Goal: Find contact information: Find contact information

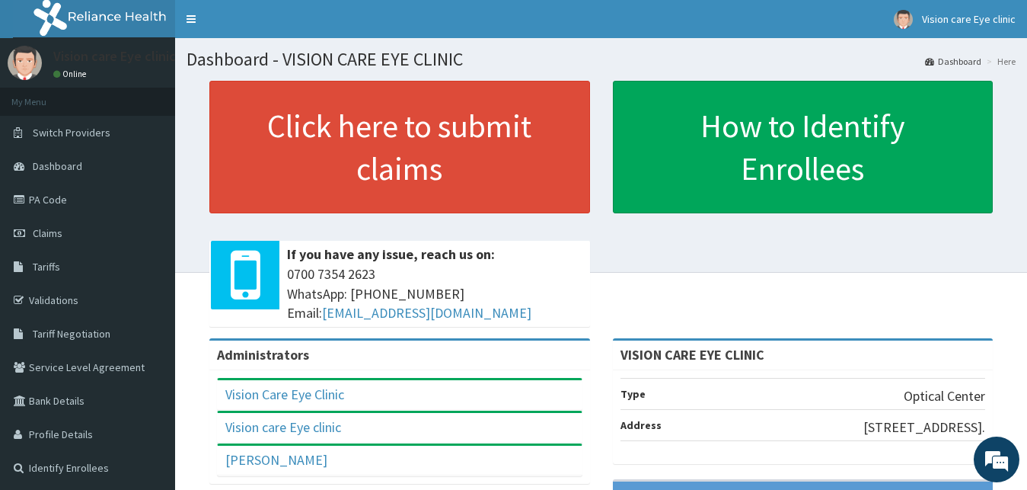
click at [582, 296] on span "[PHONE_NUMBER] WhatsApp: 017001580 Email: [EMAIL_ADDRESS][DOMAIN_NAME]" at bounding box center [435, 293] width 296 height 59
click at [583, 296] on div "If you have any issue, reach us on: [PHONE_NUMBER] WhatsApp: 017001580 Email: […" at bounding box center [434, 284] width 312 height 86
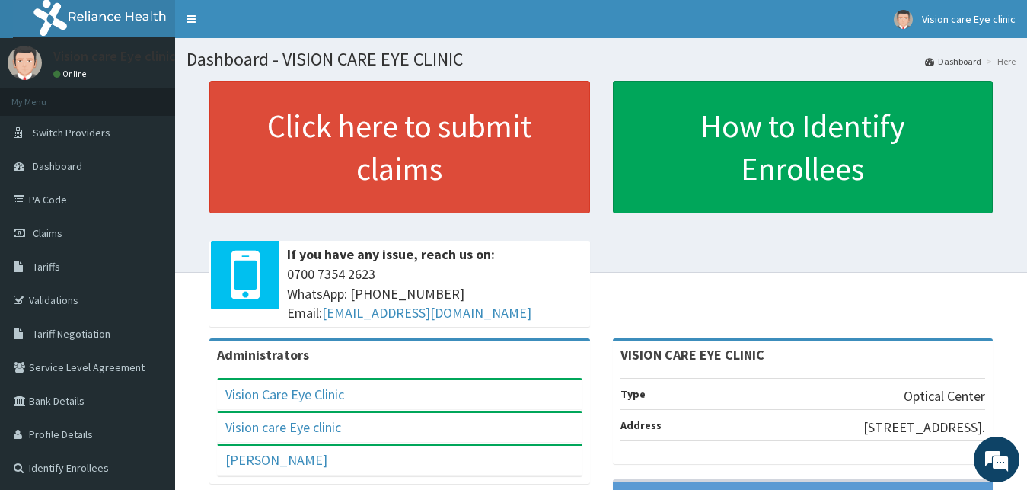
click at [583, 296] on div "If you have any issue, reach us on: [PHONE_NUMBER] WhatsApp: 017001580 Email: […" at bounding box center [434, 284] width 312 height 86
click at [583, 284] on div "If you have any issue, reach us on: [PHONE_NUMBER] WhatsApp: 017001580 Email: […" at bounding box center [434, 284] width 312 height 86
click at [567, 273] on span "[PHONE_NUMBER] WhatsApp: 017001580 Email: [EMAIL_ADDRESS][DOMAIN_NAME]" at bounding box center [435, 293] width 296 height 59
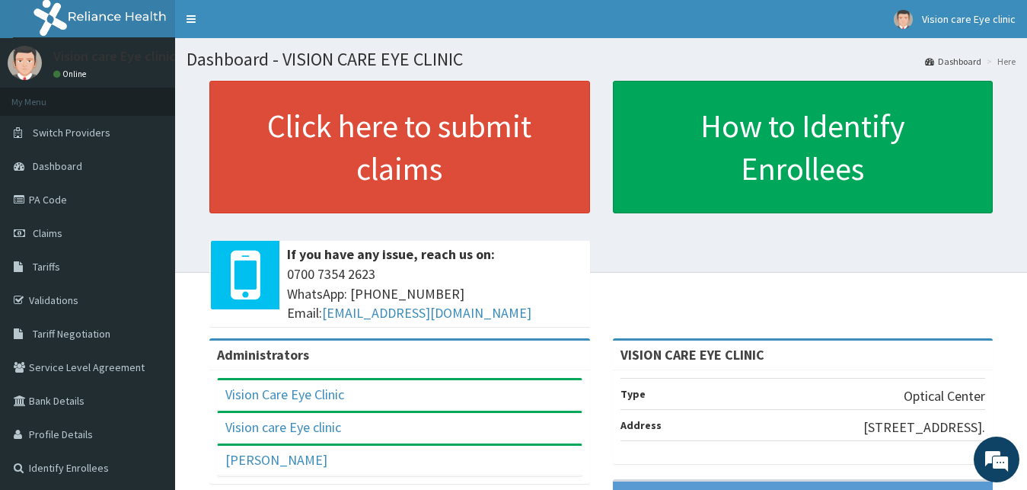
click at [564, 268] on span "[PHONE_NUMBER] WhatsApp: 017001580 Email: [EMAIL_ADDRESS][DOMAIN_NAME]" at bounding box center [435, 293] width 296 height 59
click at [564, 267] on span "[PHONE_NUMBER] WhatsApp: 017001580 Email: [EMAIL_ADDRESS][DOMAIN_NAME]" at bounding box center [435, 293] width 296 height 59
click at [563, 264] on div "If you have any issue, reach us on: [PHONE_NUMBER] WhatsApp: 017001580 Email: […" at bounding box center [434, 284] width 312 height 86
click at [563, 264] on span "If you have any issue, reach us on:" at bounding box center [435, 254] width 296 height 20
